Goal: Task Accomplishment & Management: Manage account settings

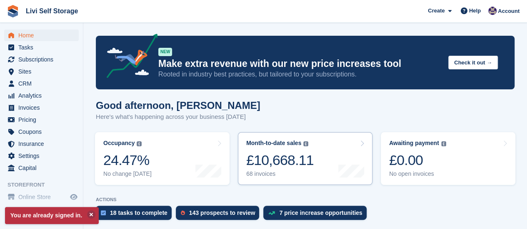
click at [257, 175] on div "68 invoices" at bounding box center [279, 174] width 67 height 7
click at [31, 49] on span "Tasks" at bounding box center [43, 48] width 50 height 12
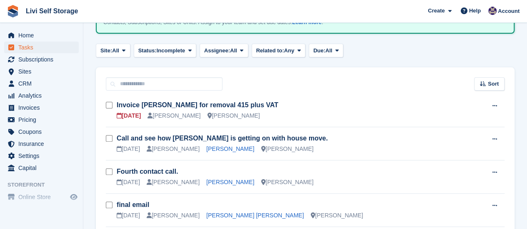
scroll to position [83, 0]
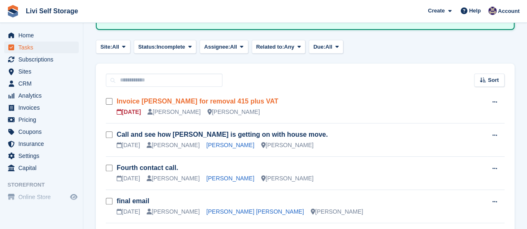
click at [163, 102] on link "Invoice Mark Thorburn for removal 415 plus VAT" at bounding box center [198, 101] width 162 height 7
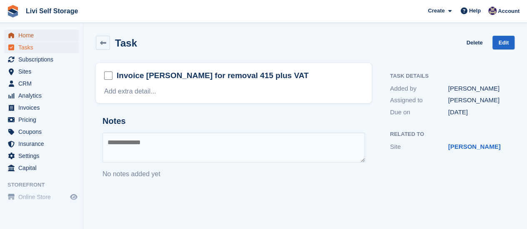
click at [26, 37] on span "Home" at bounding box center [43, 36] width 50 height 12
